Goal: Task Accomplishment & Management: Manage account settings

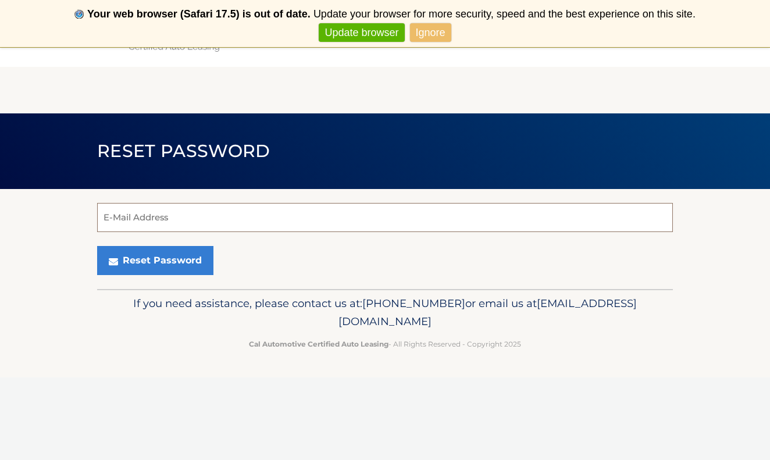
click at [313, 220] on input "E-Mail Address" at bounding box center [385, 217] width 576 height 29
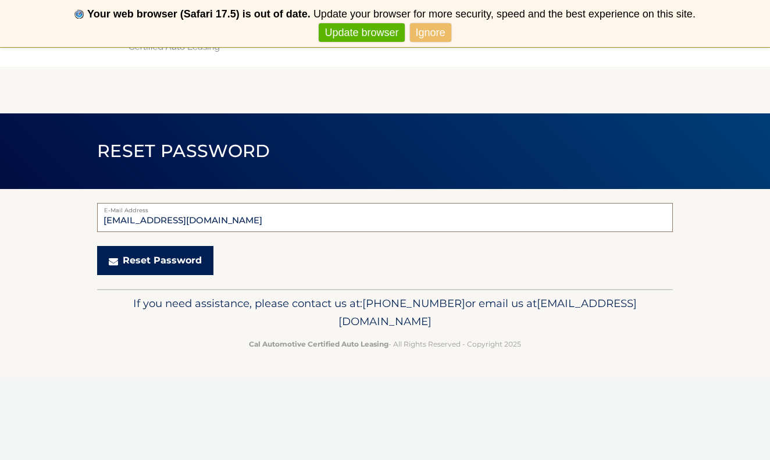
type input "msawicki315@gmail.com"
click at [176, 253] on button "Reset Password" at bounding box center [155, 260] width 116 height 29
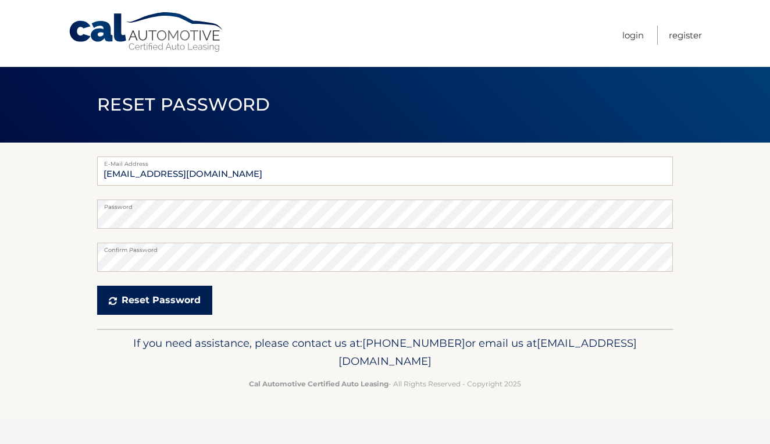
click at [174, 294] on button "Reset Password" at bounding box center [154, 300] width 115 height 29
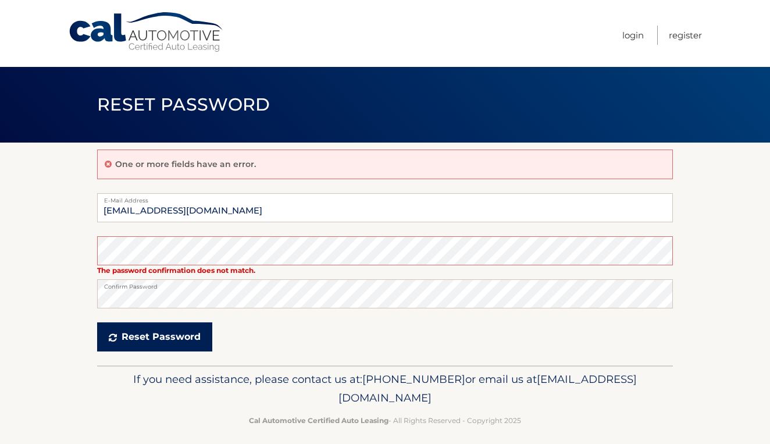
click at [147, 333] on button "Reset Password" at bounding box center [154, 336] width 115 height 29
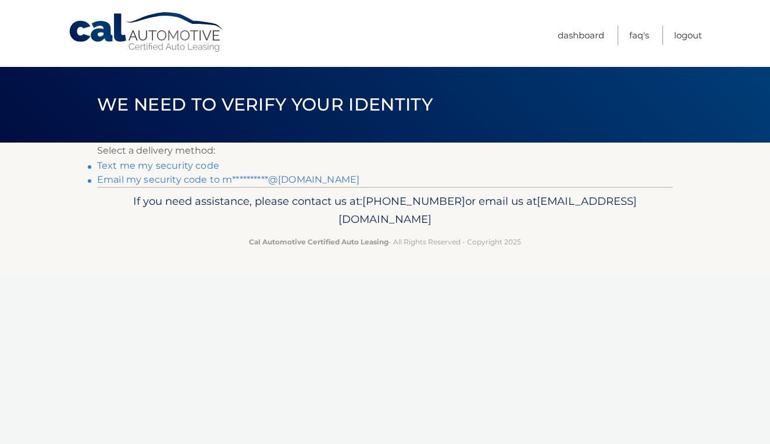
click at [163, 165] on link "Text me my security code" at bounding box center [158, 165] width 122 height 11
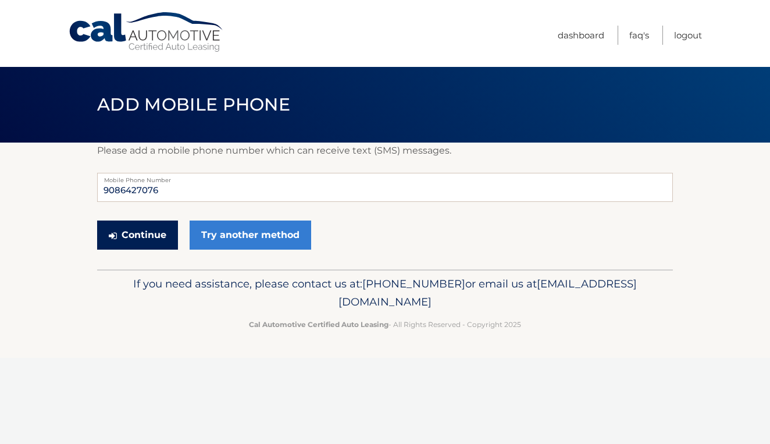
click at [146, 228] on button "Continue" at bounding box center [137, 234] width 81 height 29
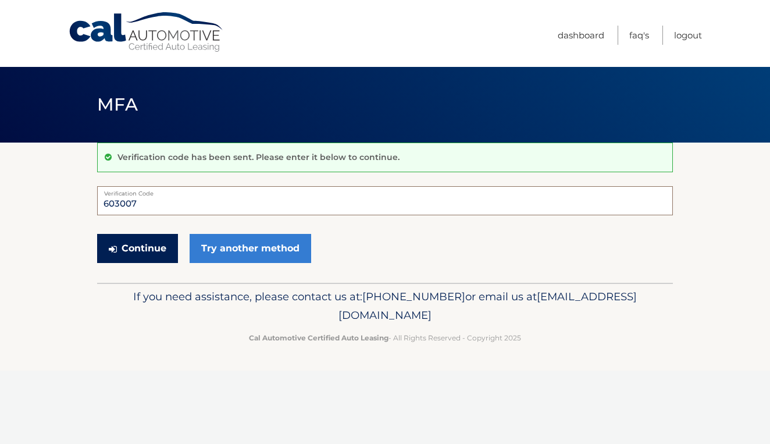
type input "603007"
click at [138, 249] on button "Continue" at bounding box center [137, 248] width 81 height 29
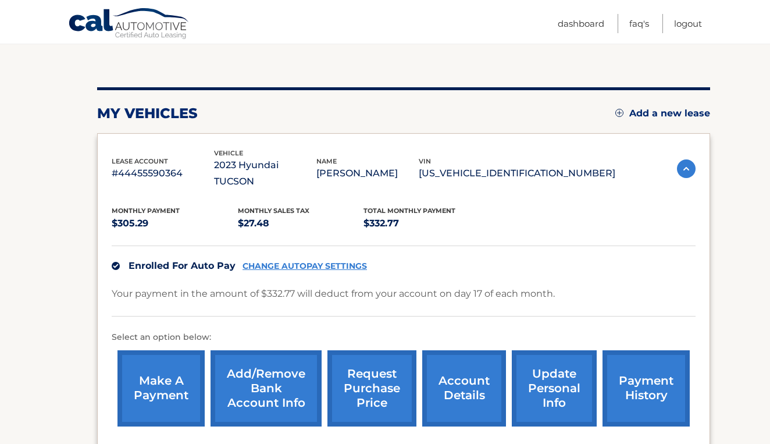
scroll to position [108, 0]
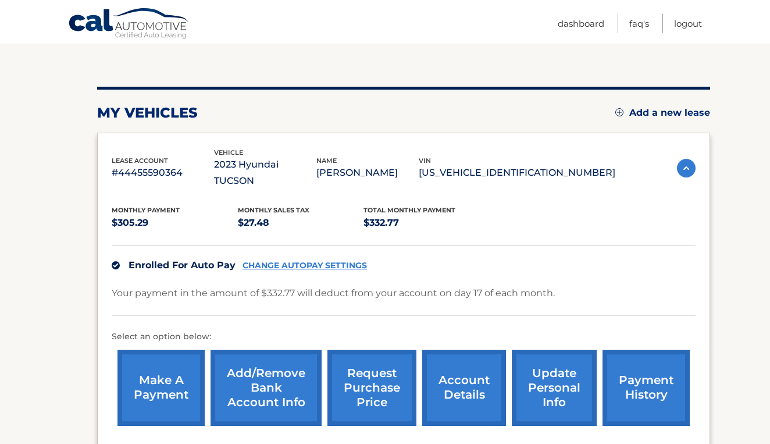
click at [292, 261] on link "CHANGE AUTOPAY SETTINGS" at bounding box center [304, 266] width 124 height 10
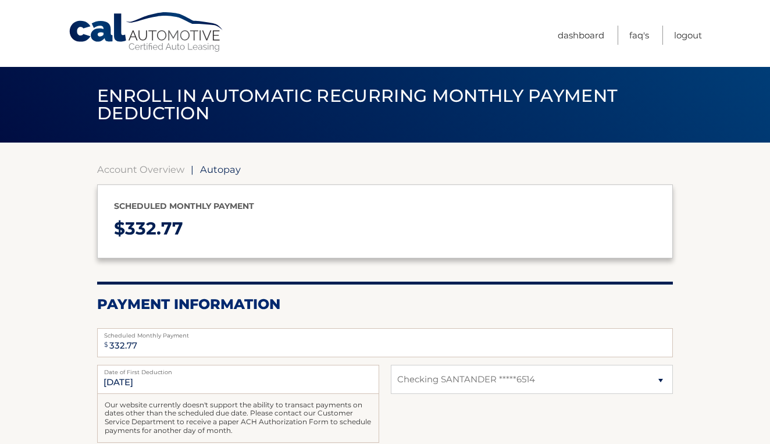
select select "YTBmMTBmYzQtMzdlNy00M2IxLTgwOWQtYjE1MjRjNmVjYzIz"
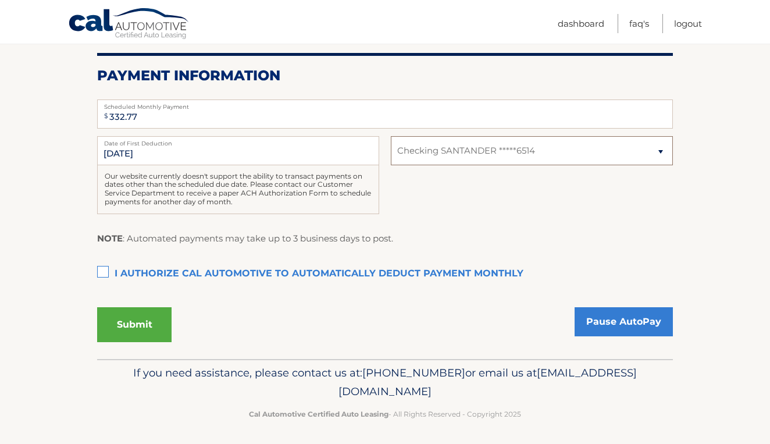
scroll to position [228, 0]
click at [105, 269] on label "I authorize cal automotive to automatically deduct payment monthly This checkbo…" at bounding box center [385, 274] width 576 height 23
click at [0, 0] on input "I authorize cal automotive to automatically deduct payment monthly This checkbo…" at bounding box center [0, 0] width 0 height 0
click at [143, 313] on button "Submit" at bounding box center [134, 325] width 74 height 35
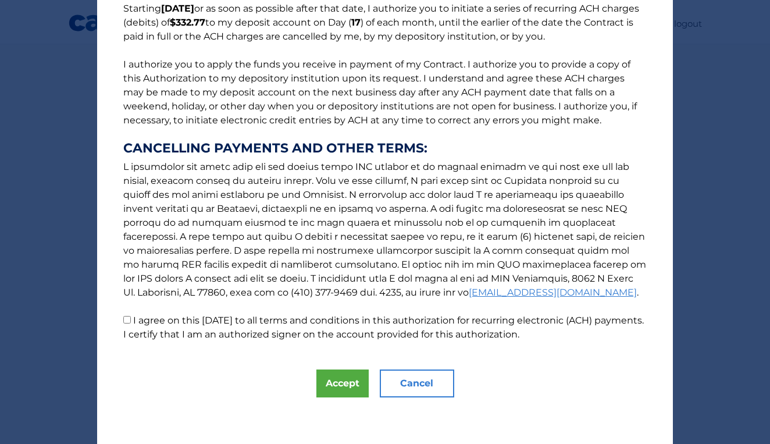
scroll to position [106, 0]
click at [335, 382] on button "Accept" at bounding box center [342, 383] width 52 height 28
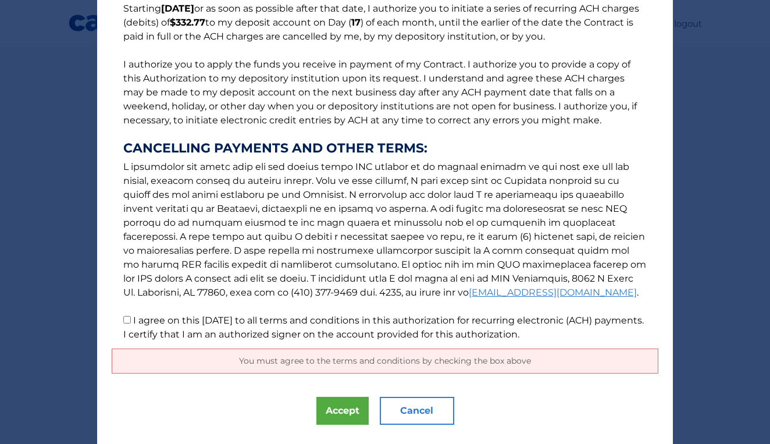
click at [336, 393] on div "The words "I" "me" and "my" mean any identified Customer who signs this Authori…" at bounding box center [385, 182] width 576 height 577
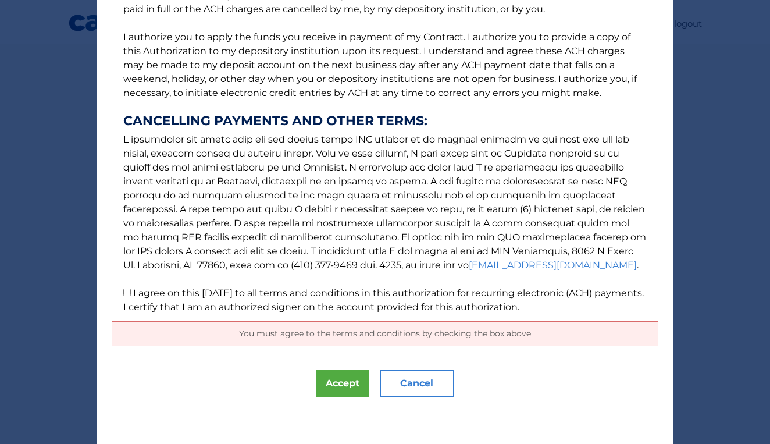
scroll to position [133, 0]
click at [321, 326] on div "You must agree to the terms and conditions by checking the box above" at bounding box center [385, 333] width 547 height 25
click at [358, 179] on p "The words "I" "me" and "my" mean any identified Customer who signs this Authori…" at bounding box center [385, 102] width 547 height 423
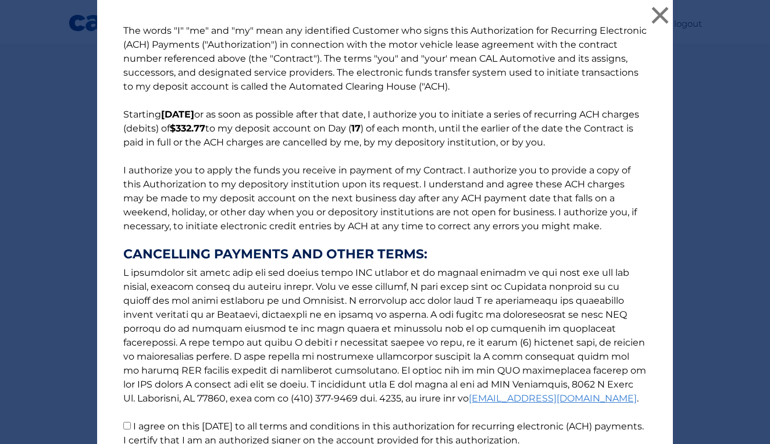
scroll to position [0, 0]
click at [653, 9] on button "×" at bounding box center [659, 14] width 23 height 23
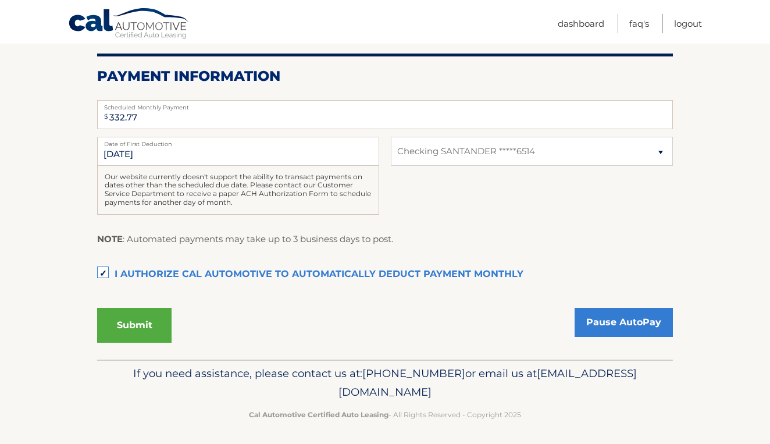
click at [140, 314] on button "Submit" at bounding box center [134, 325] width 74 height 35
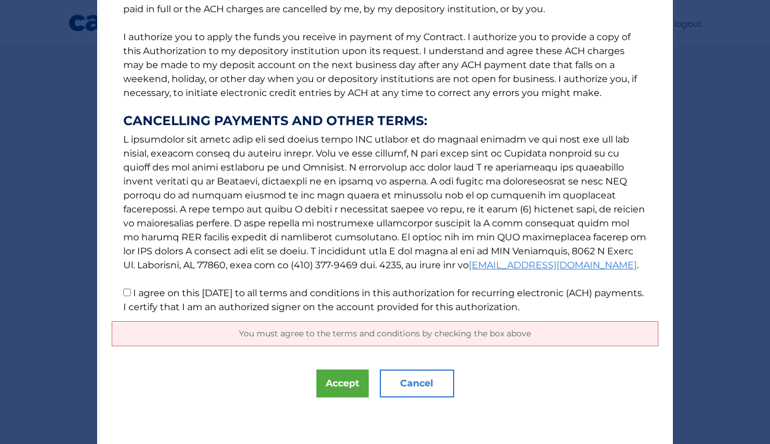
scroll to position [133, 0]
click at [338, 370] on button "Accept" at bounding box center [342, 383] width 52 height 28
click at [469, 263] on link "[EMAIL_ADDRESS][DOMAIN_NAME]" at bounding box center [553, 264] width 168 height 11
click at [131, 292] on p "The words "I" "me" and "my" mean any identified Customer who signs this Authori…" at bounding box center [385, 102] width 547 height 423
click at [129, 292] on input "I agree on this 09/24/2025 to all terms and conditions in this authorization fo…" at bounding box center [127, 292] width 8 height 8
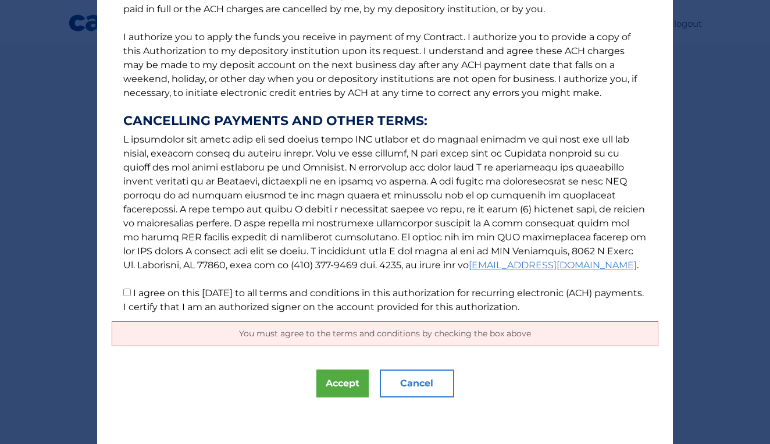
checkbox input "true"
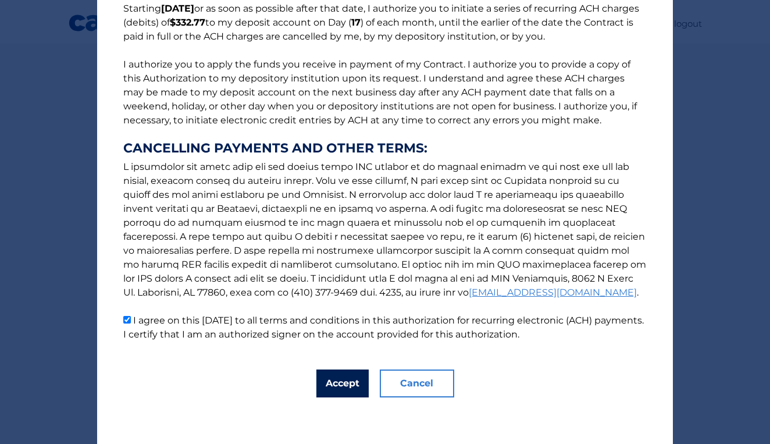
click at [331, 370] on button "Accept" at bounding box center [342, 383] width 52 height 28
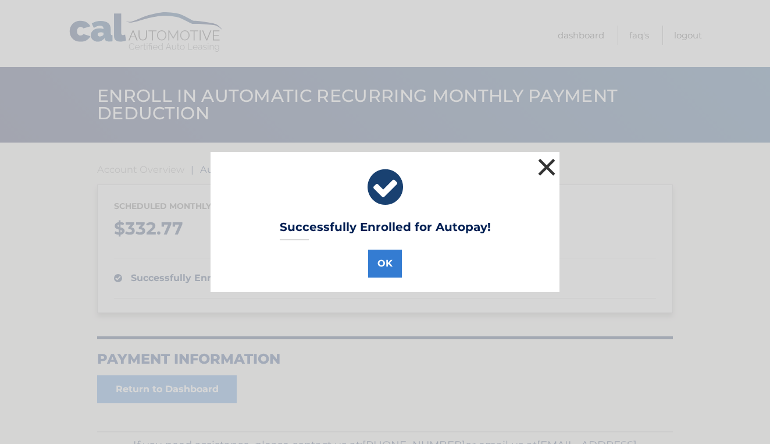
click at [549, 162] on button "×" at bounding box center [546, 166] width 23 height 23
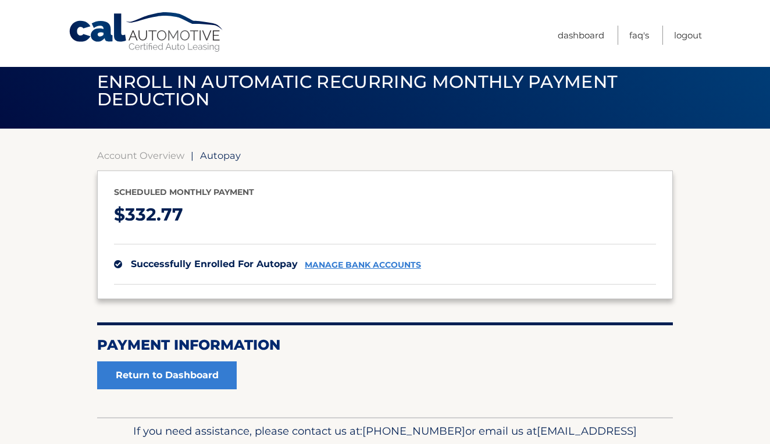
scroll to position [15, 0]
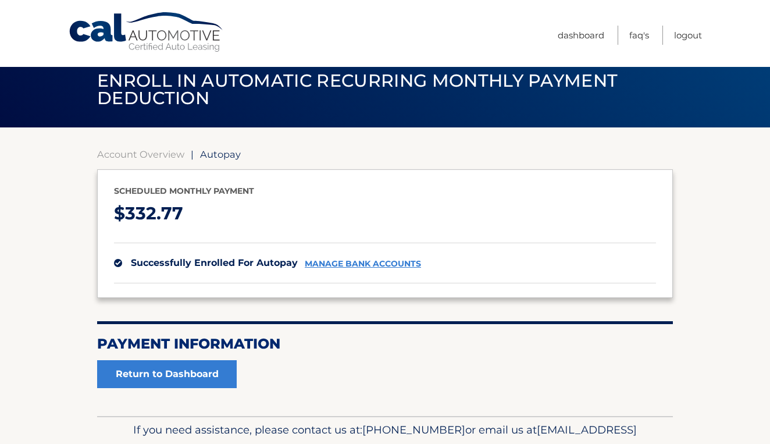
click at [392, 260] on link "manage bank accounts" at bounding box center [363, 264] width 116 height 10
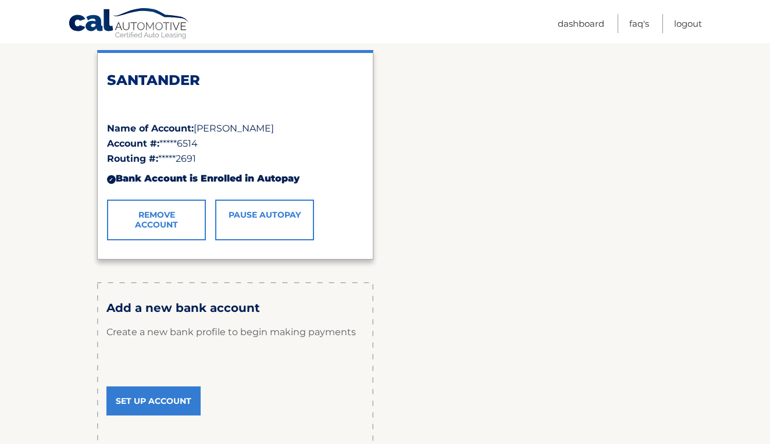
scroll to position [183, 0]
click at [154, 392] on link "Set Up Account" at bounding box center [153, 400] width 94 height 29
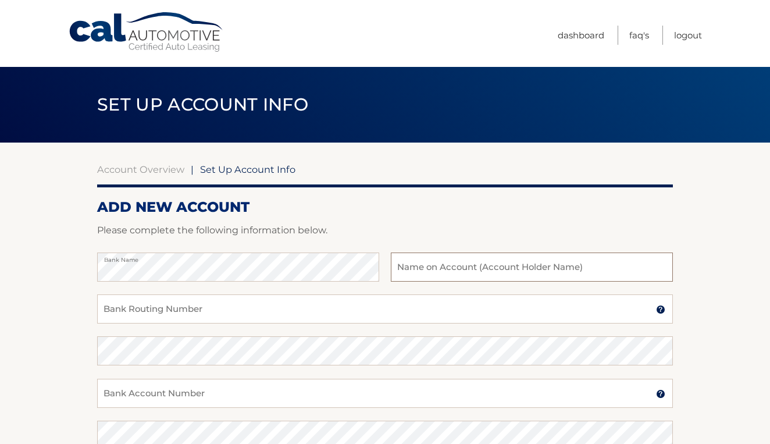
click at [443, 265] on input "text" at bounding box center [532, 266] width 282 height 29
click at [501, 267] on input "[PERSON_NAME]" at bounding box center [532, 266] width 282 height 29
type input "[PERSON_NAME]"
click at [381, 304] on input "Bank Routing Number" at bounding box center [385, 308] width 576 height 29
type input "083000137"
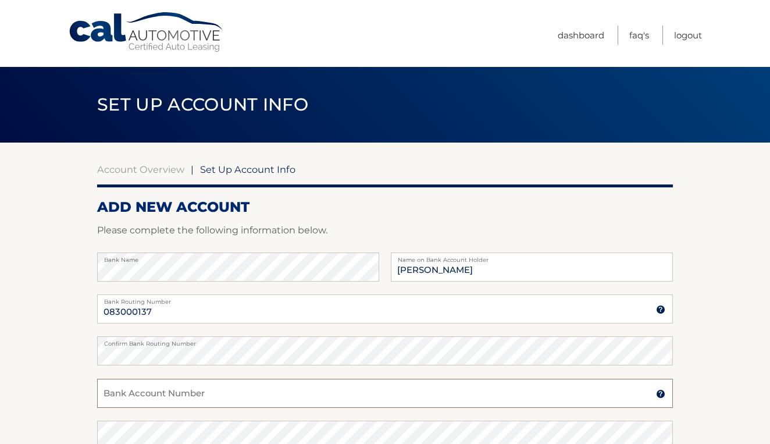
click at [272, 383] on input "Bank Account Number" at bounding box center [385, 393] width 576 height 29
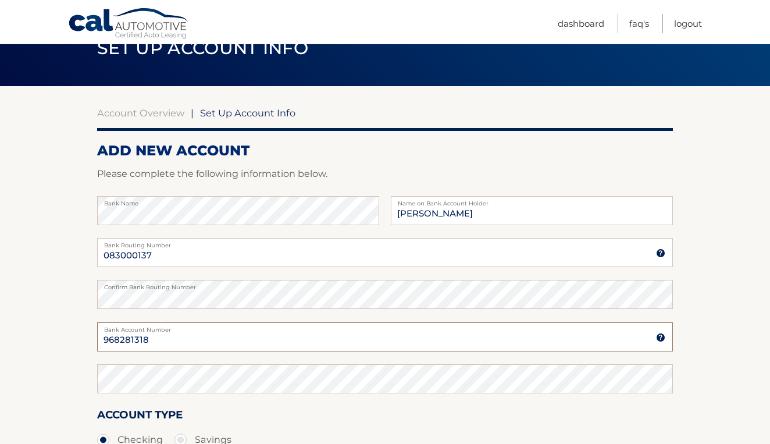
scroll to position [58, 0]
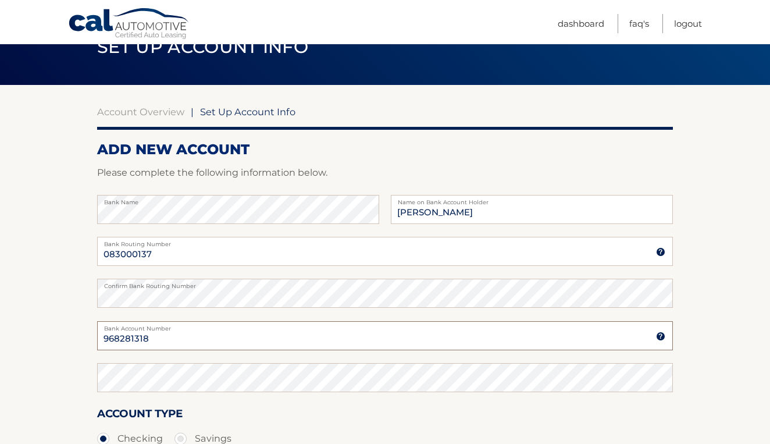
type input "968281318"
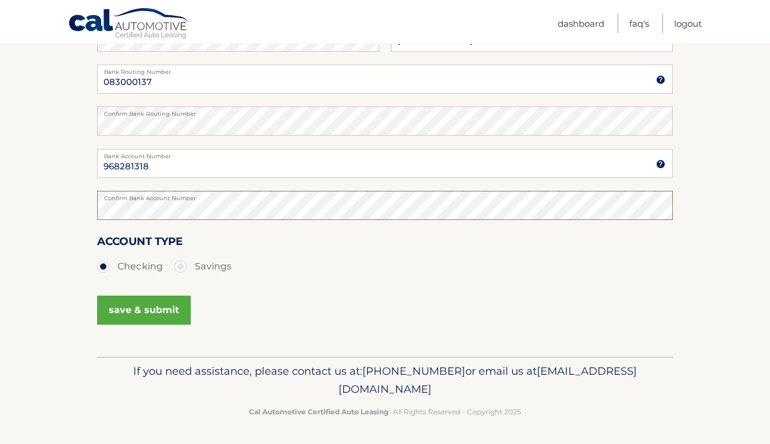
scroll to position [229, 0]
click at [162, 309] on button "save & submit" at bounding box center [144, 310] width 94 height 29
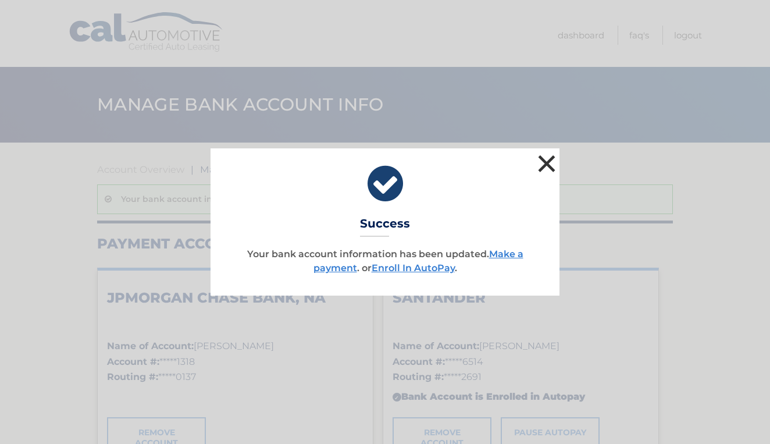
click at [545, 164] on button "×" at bounding box center [546, 163] width 23 height 23
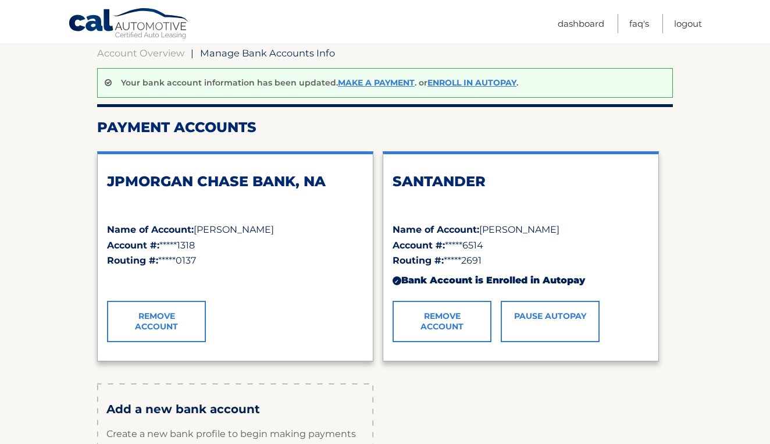
scroll to position [117, 0]
click at [460, 315] on link "Remove Account" at bounding box center [441, 320] width 99 height 41
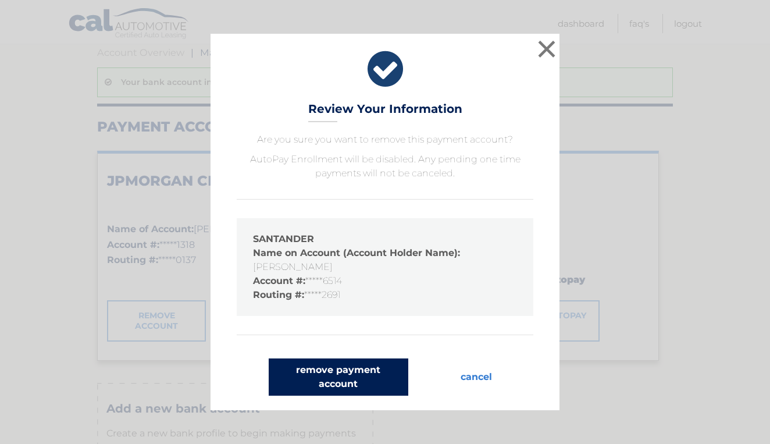
click at [376, 365] on button "remove payment account" at bounding box center [339, 376] width 140 height 37
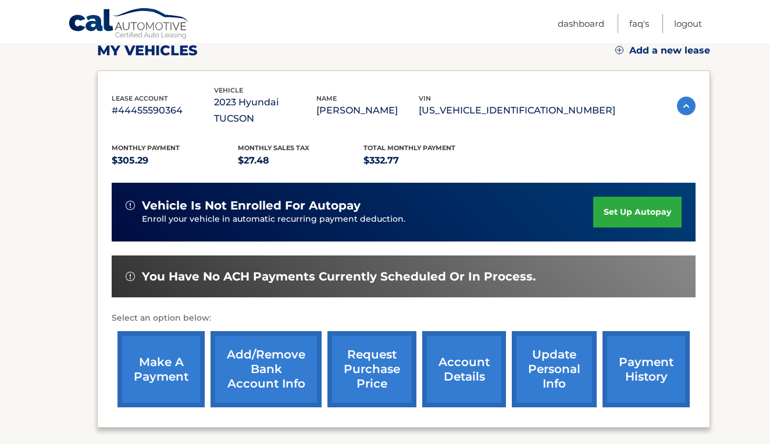
scroll to position [169, 0]
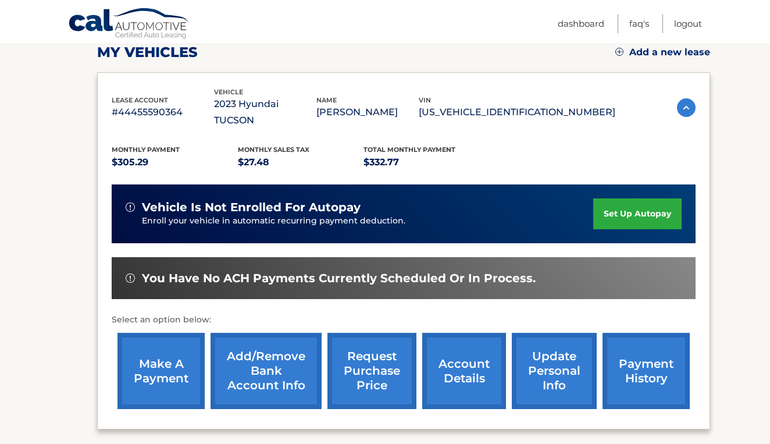
click at [636, 198] on link "set up autopay" at bounding box center [637, 213] width 88 height 31
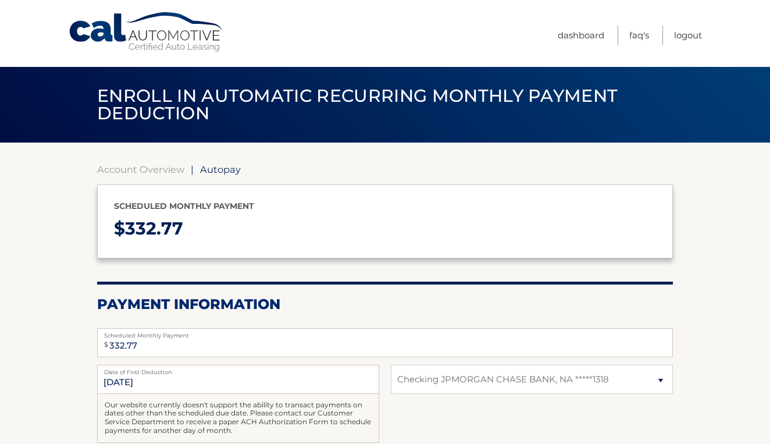
select select "MGM0MDQ3YjktZmIwNi00NzU3LTg0ZTktMGEyNWQ3NjA3YjNl"
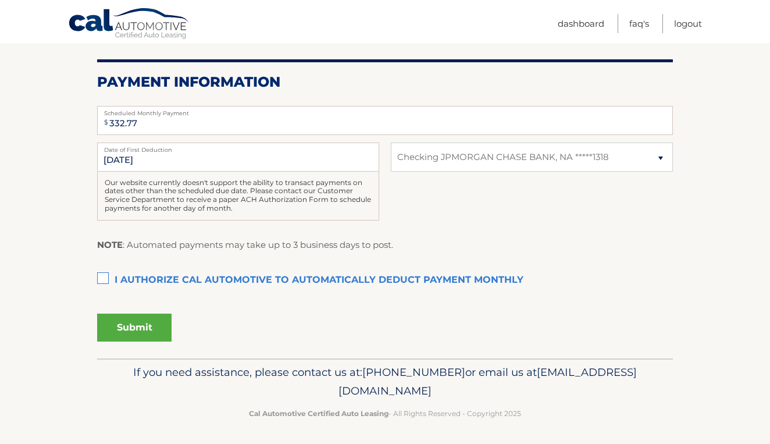
scroll to position [221, 0]
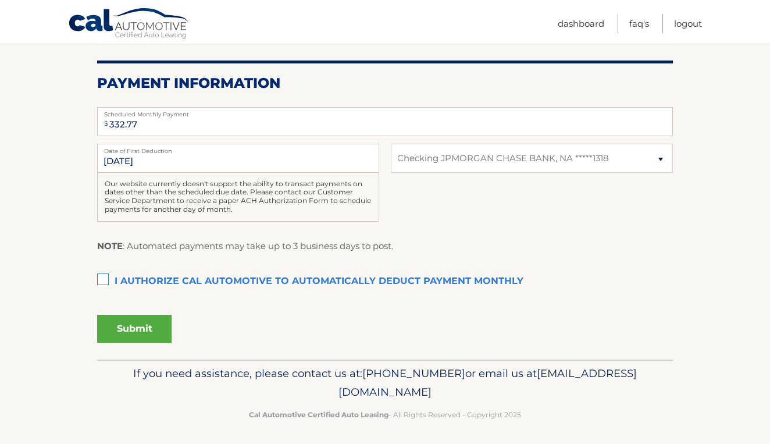
click at [104, 272] on label "I authorize cal automotive to automatically deduct payment monthly This checkbo…" at bounding box center [385, 281] width 576 height 23
click at [0, 0] on input "I authorize cal automotive to automatically deduct payment monthly This checkbo…" at bounding box center [0, 0] width 0 height 0
click at [134, 319] on button "Submit" at bounding box center [134, 329] width 74 height 28
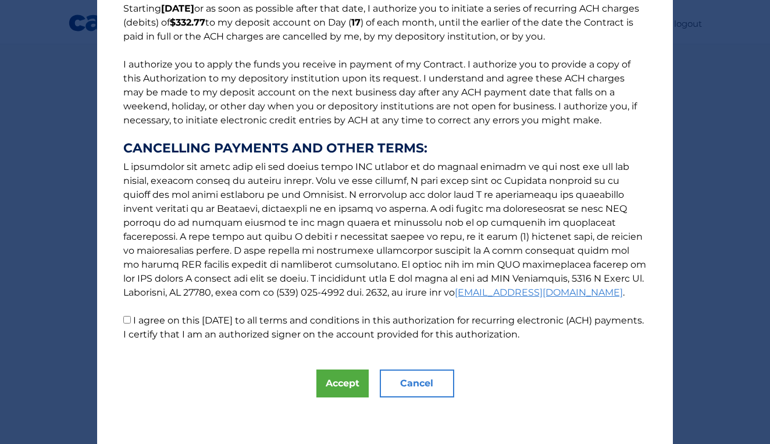
scroll to position [106, 0]
click at [127, 319] on input "I agree on this [DATE] to all terms and conditions in this authorization for re…" at bounding box center [127, 320] width 8 height 8
checkbox input "true"
click at [326, 379] on button "Accept" at bounding box center [342, 383] width 52 height 28
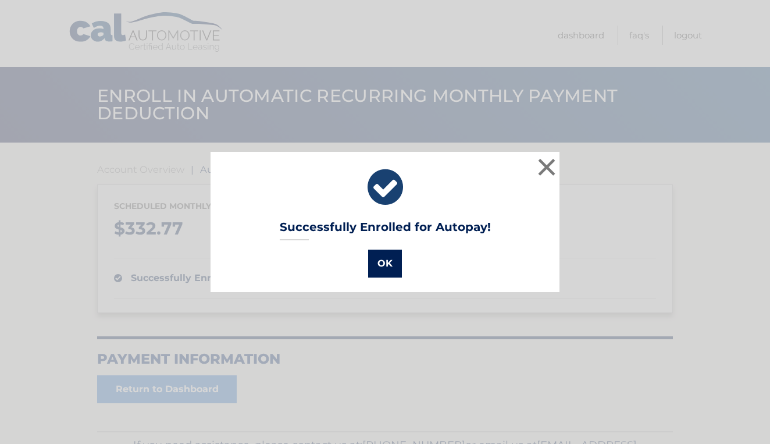
click at [375, 269] on button "OK" at bounding box center [385, 263] width 34 height 28
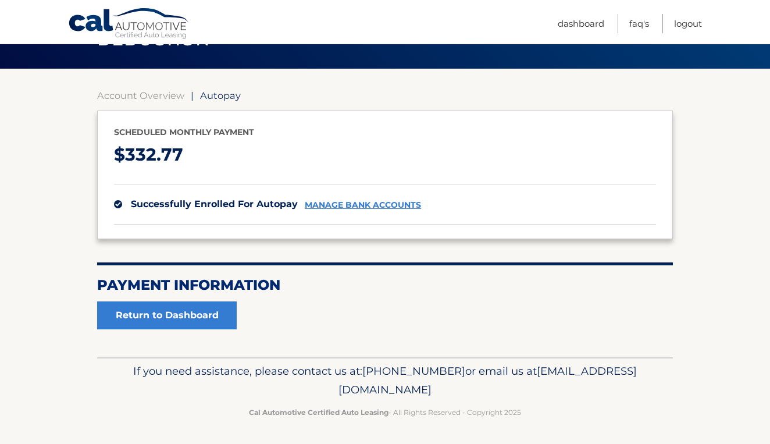
scroll to position [73, 0]
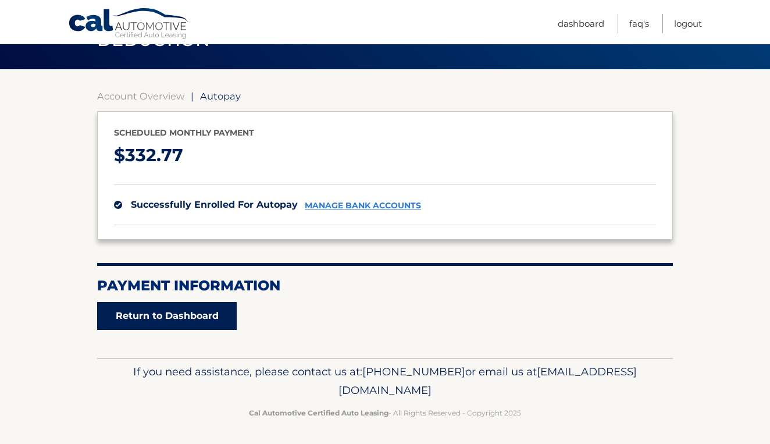
click at [208, 316] on link "Return to Dashboard" at bounding box center [167, 316] width 140 height 28
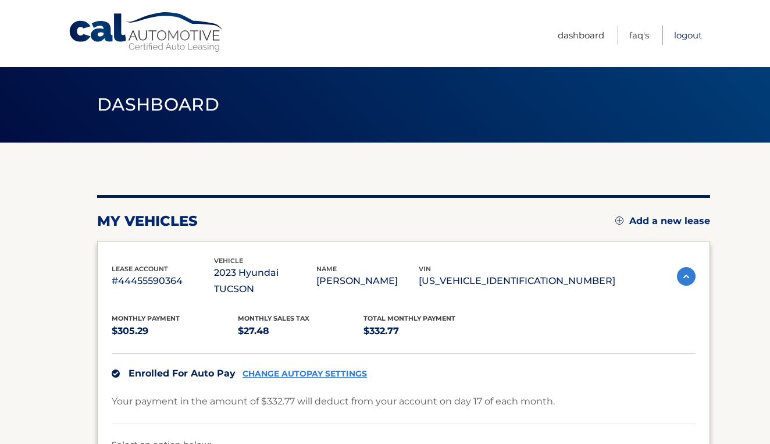
click at [686, 27] on link "Logout" at bounding box center [688, 35] width 28 height 19
